Goal: Find specific page/section

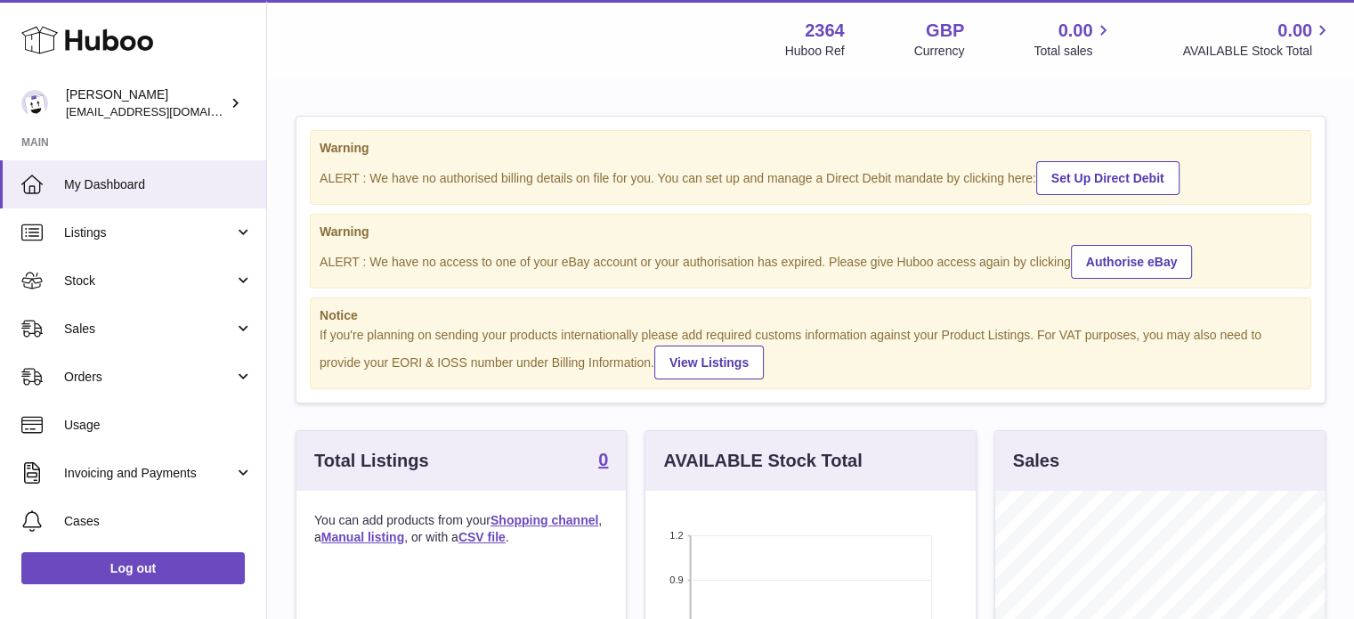
scroll to position [278, 330]
click at [96, 233] on span "Listings" at bounding box center [149, 232] width 170 height 17
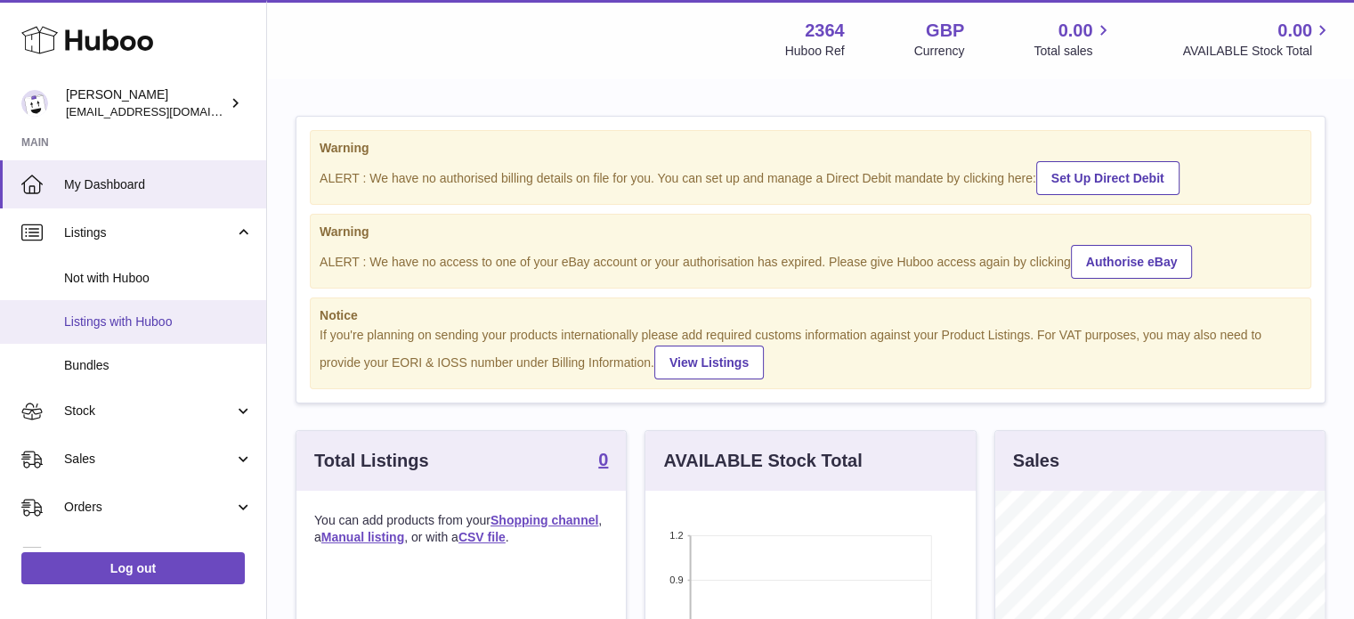
click at [96, 316] on span "Listings with Huboo" at bounding box center [158, 321] width 189 height 17
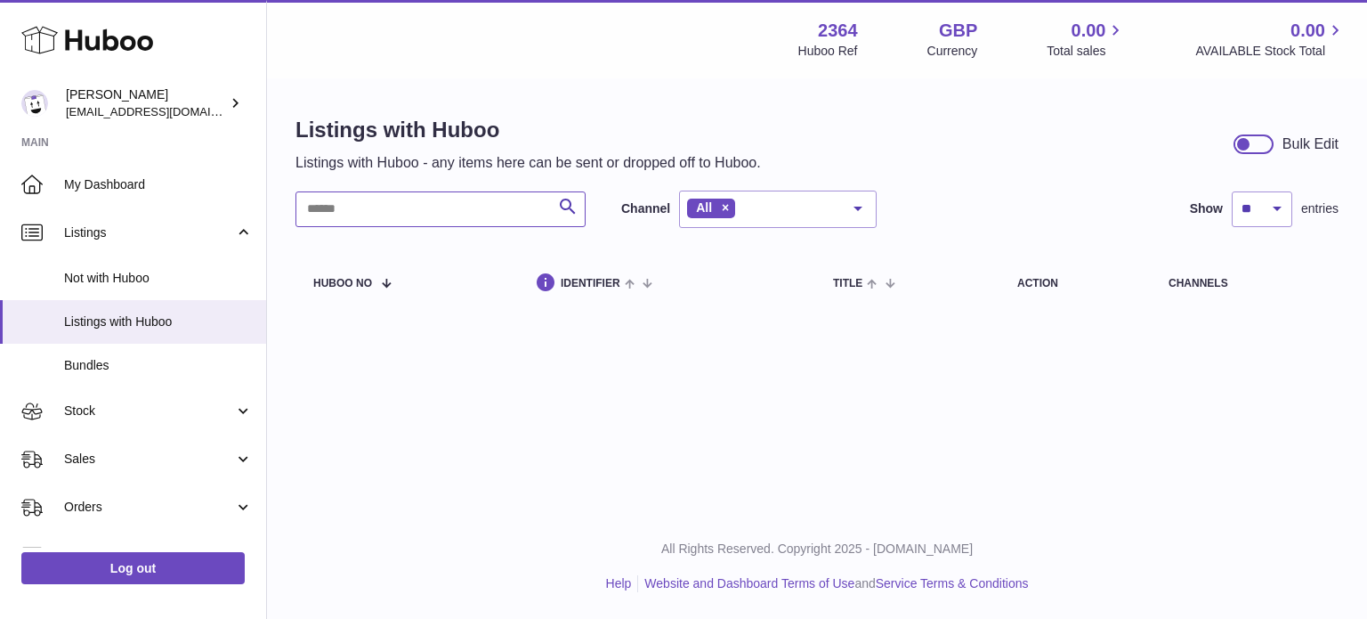
click at [402, 207] on input "text" at bounding box center [440, 209] width 290 height 36
